Goal: Task Accomplishment & Management: Manage account settings

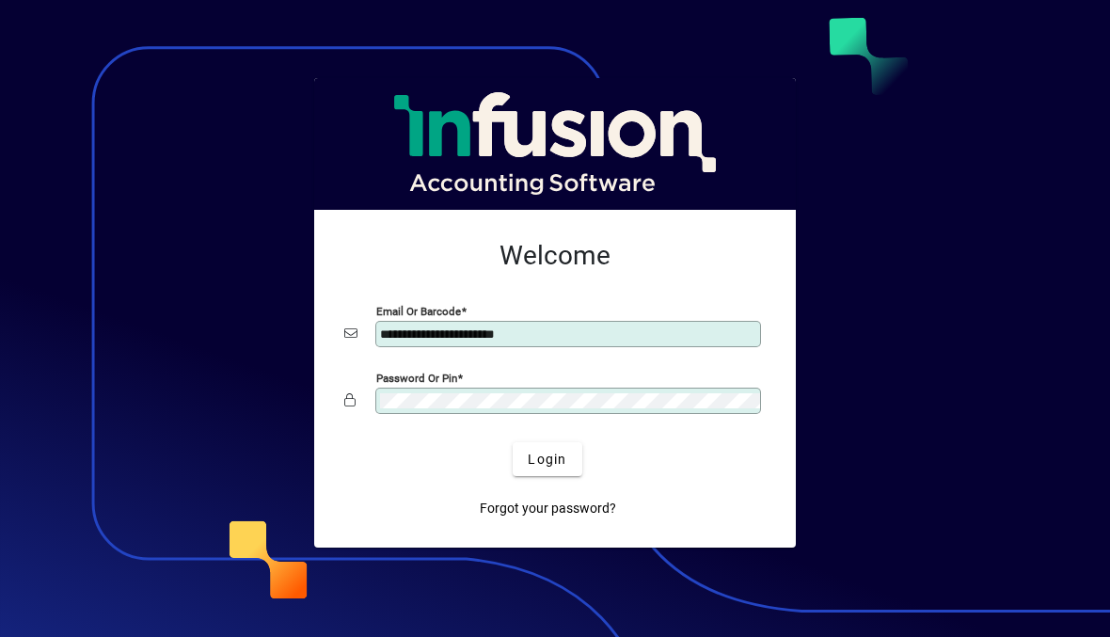
click at [554, 445] on span "submit" at bounding box center [547, 459] width 69 height 45
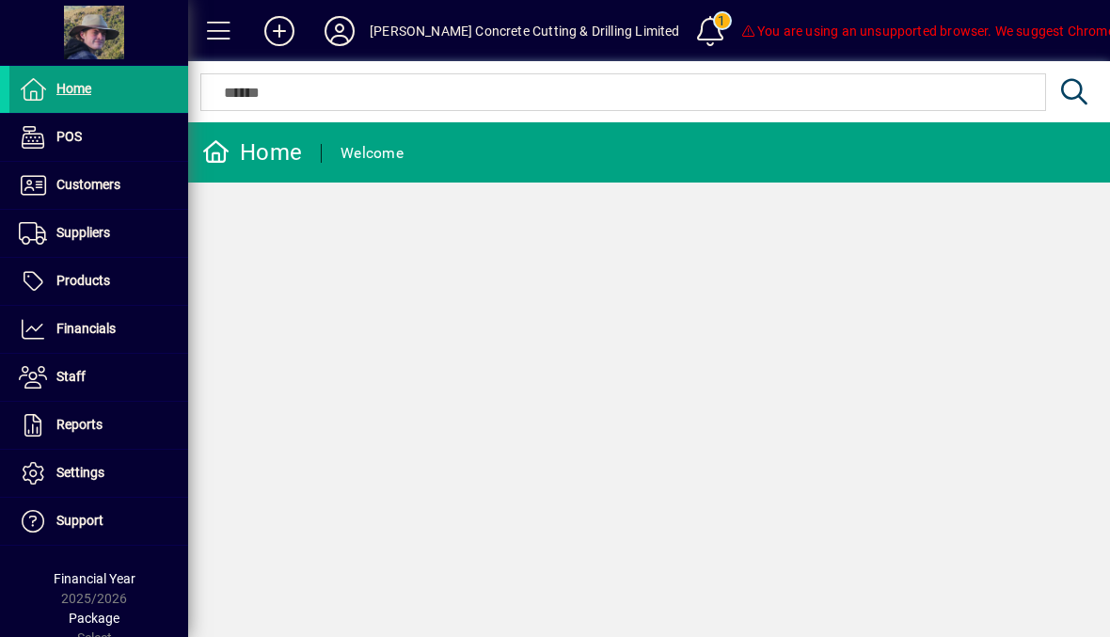
click at [1047, 26] on span "You are using an unsupported browser. We suggest Chrome, or Firefox." at bounding box center [961, 31] width 440 height 15
click at [213, 35] on span at bounding box center [219, 30] width 45 height 45
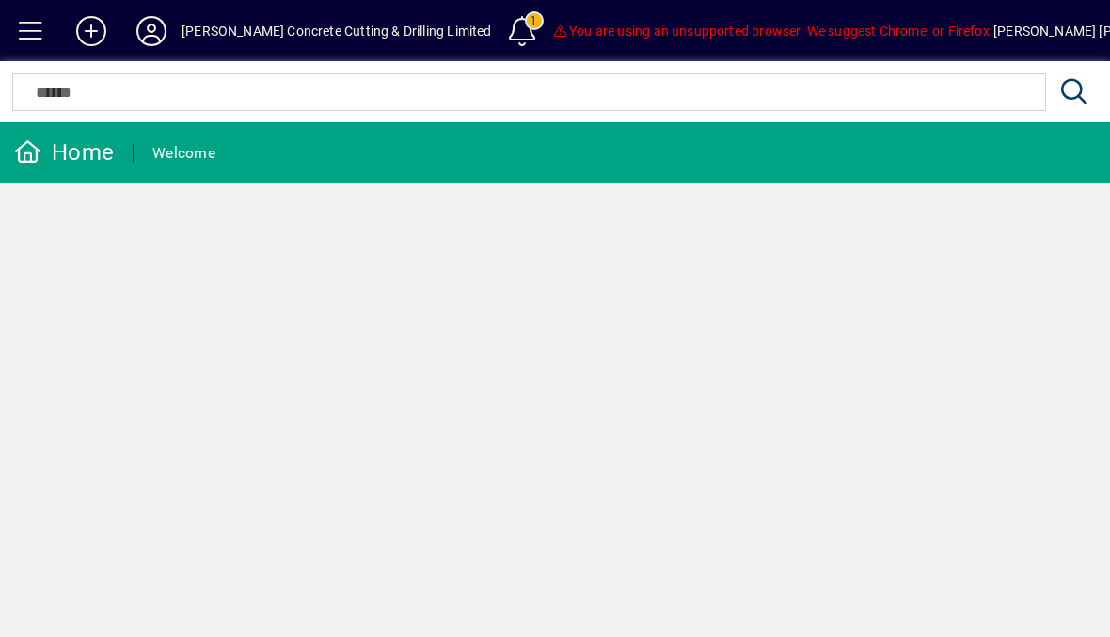
click at [42, 22] on span at bounding box center [30, 30] width 45 height 45
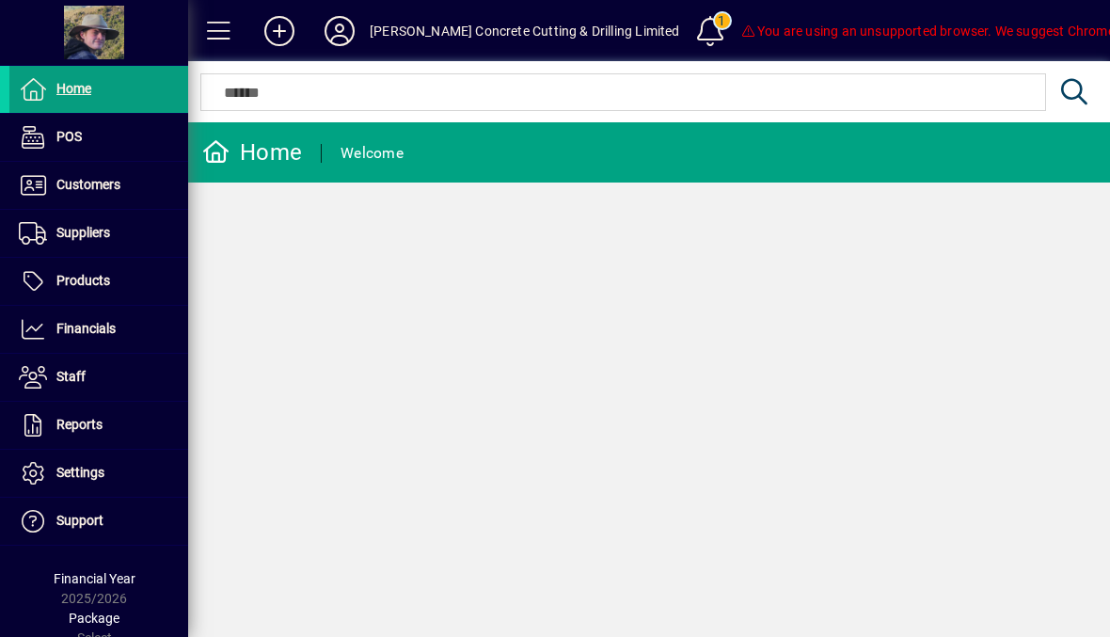
click at [341, 33] on icon at bounding box center [340, 31] width 38 height 30
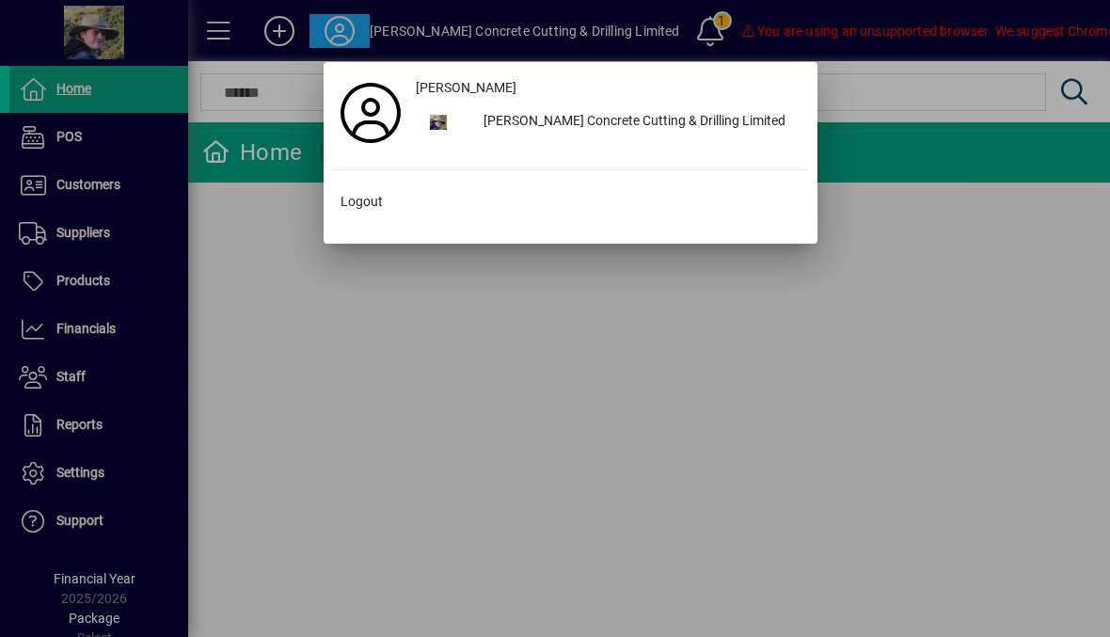
click at [369, 194] on span "Logout" at bounding box center [362, 202] width 42 height 20
